Goal: Find specific page/section: Find specific page/section

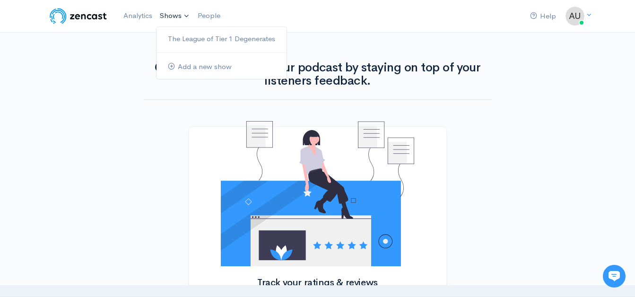
click at [164, 15] on link "Shows" at bounding box center [175, 16] width 38 height 21
click at [183, 36] on link "The League of Tier 1 Degenerates" at bounding box center [222, 39] width 130 height 17
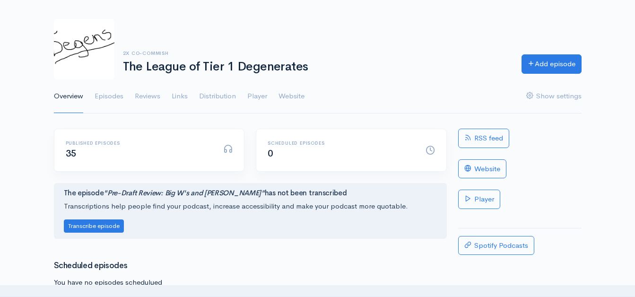
scroll to position [95, 0]
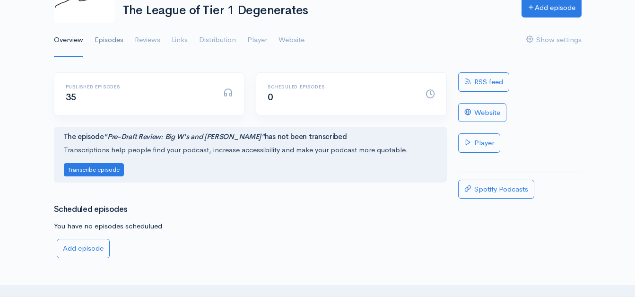
click at [115, 44] on link "Episodes" at bounding box center [109, 40] width 29 height 34
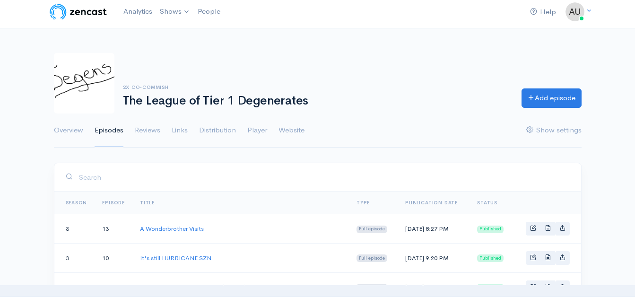
scroll to position [142, 0]
